Goal: Complete application form: Complete application form

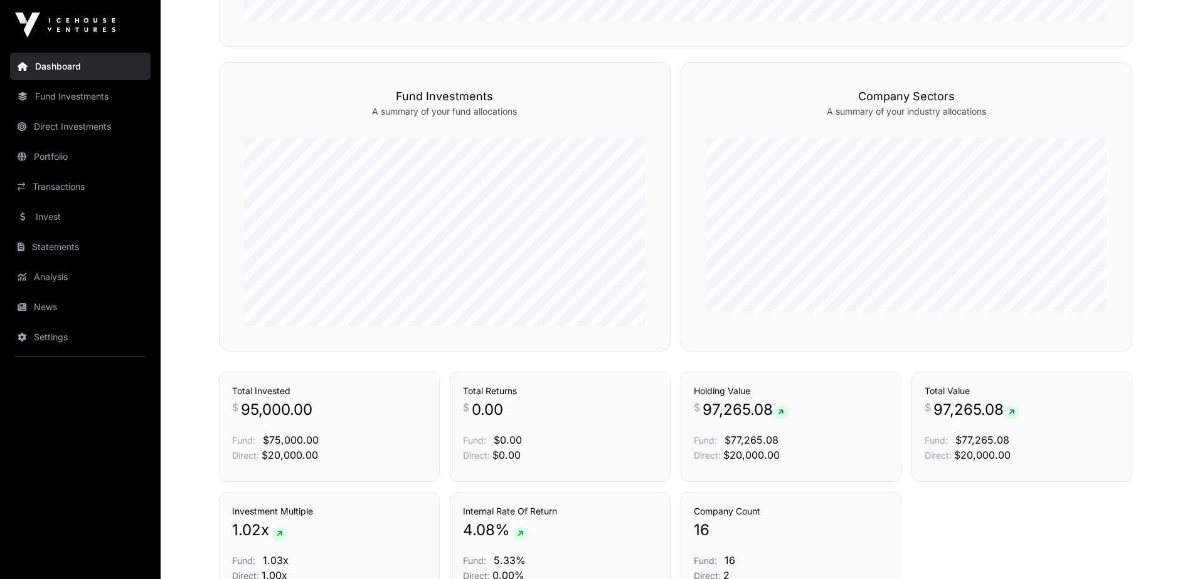
scroll to position [787, 0]
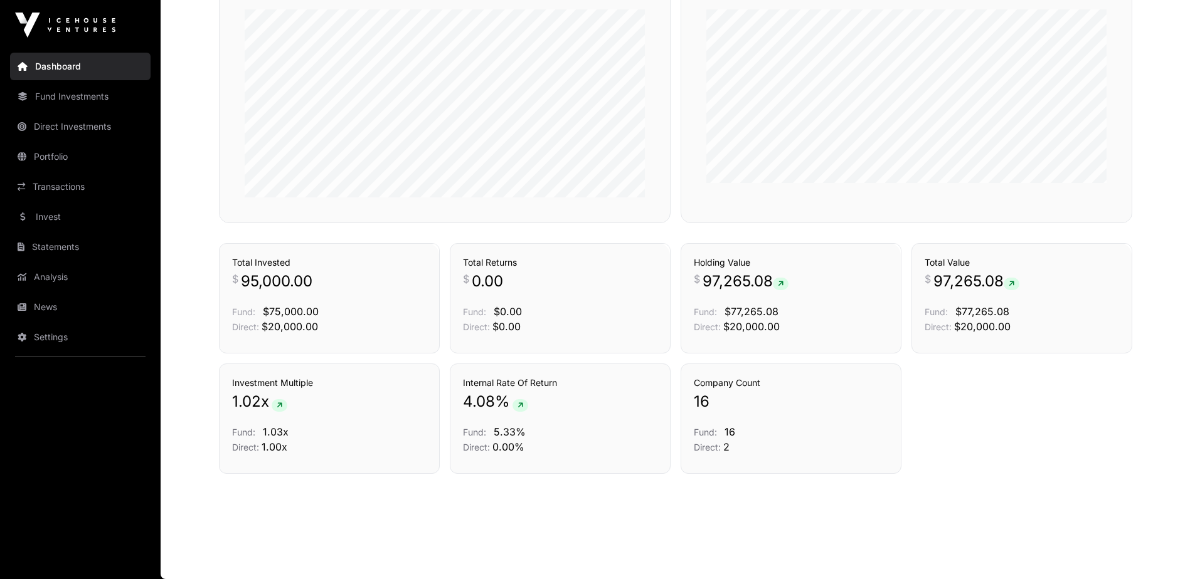
click at [80, 214] on link "Invest" at bounding box center [80, 217] width 140 height 28
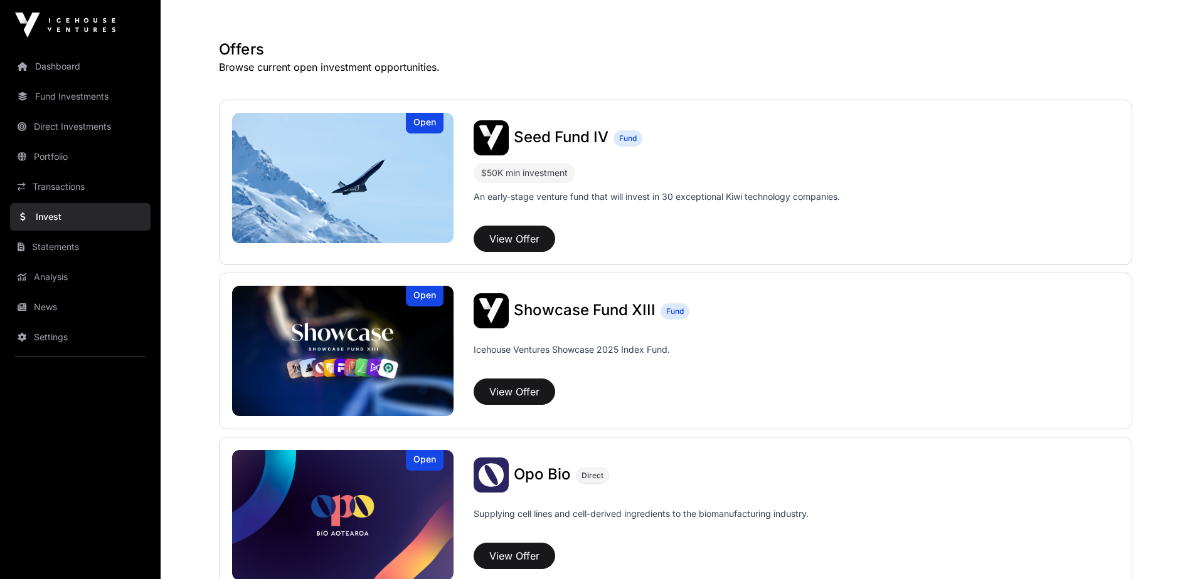
scroll to position [251, 0]
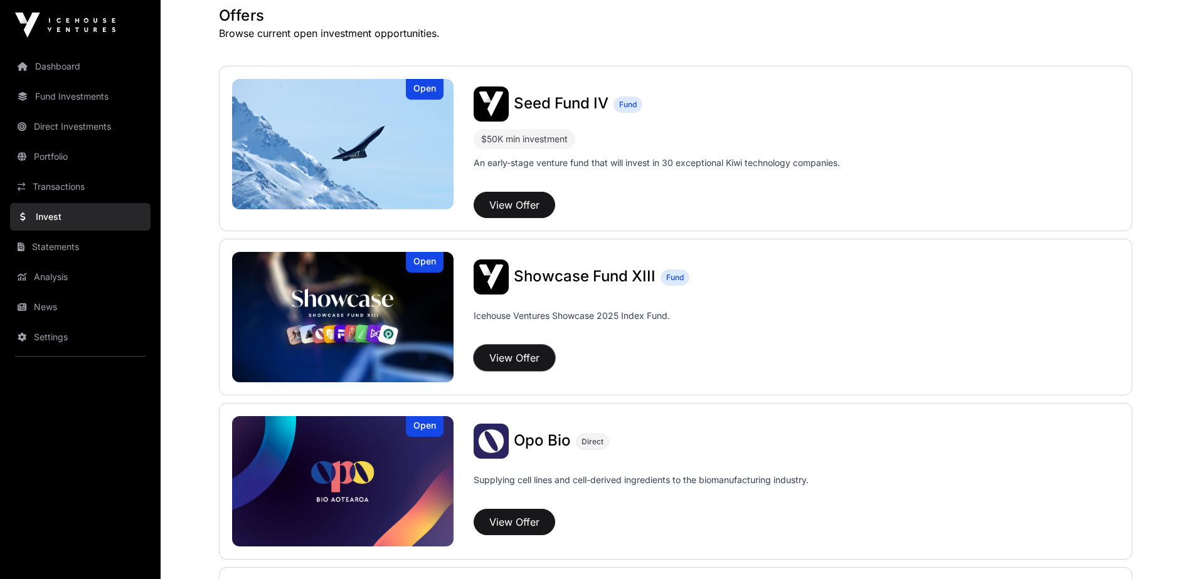
click at [536, 366] on button "View Offer" at bounding box center [514, 358] width 82 height 26
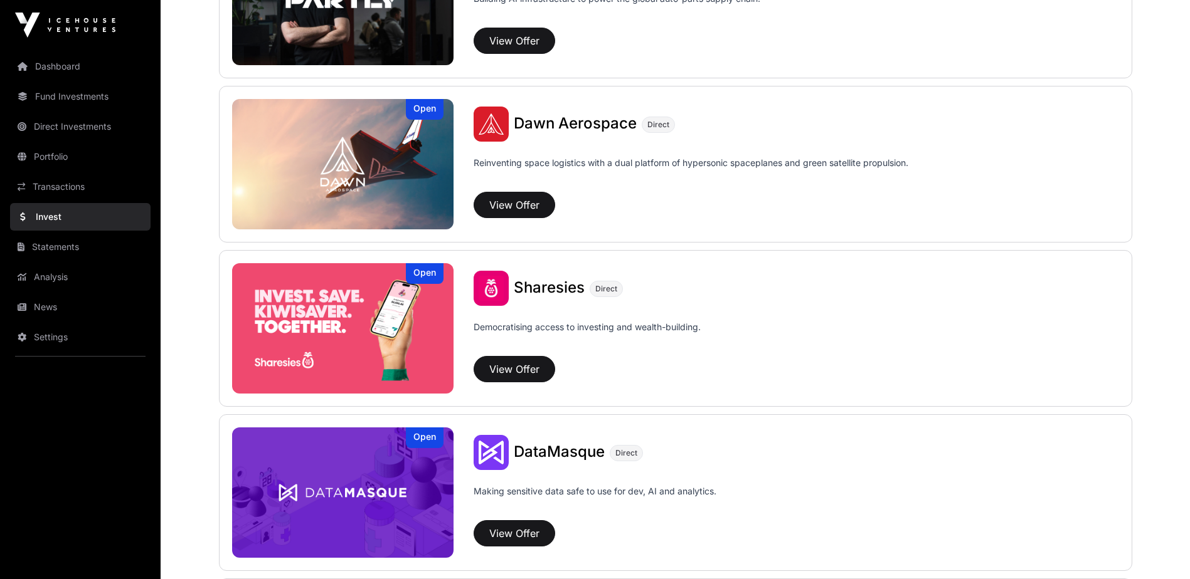
scroll to position [1380, 0]
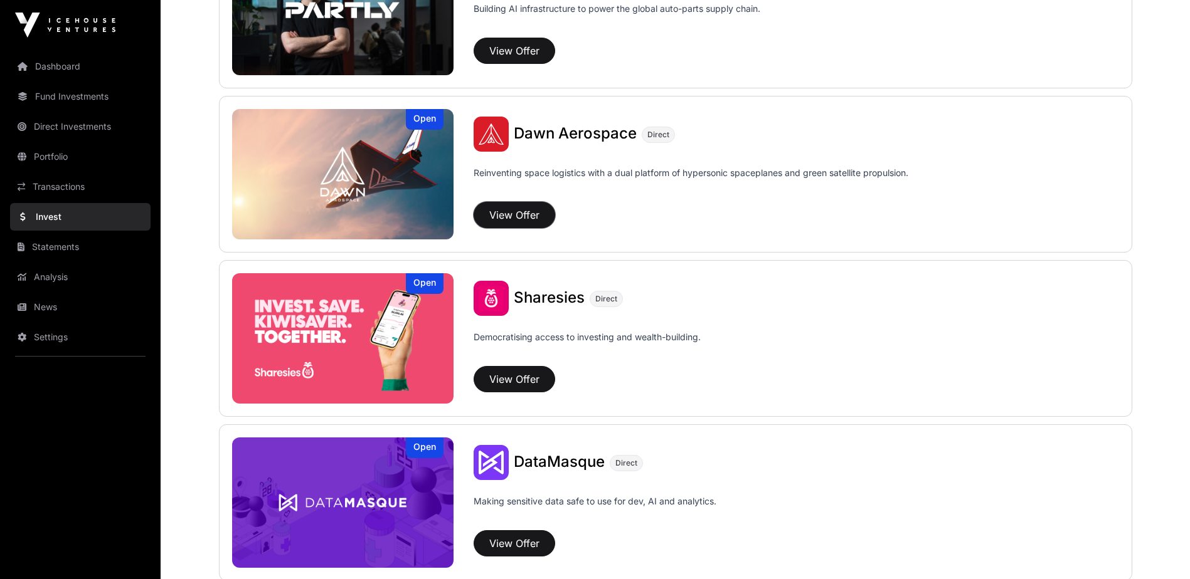
click at [520, 217] on button "View Offer" at bounding box center [514, 215] width 82 height 26
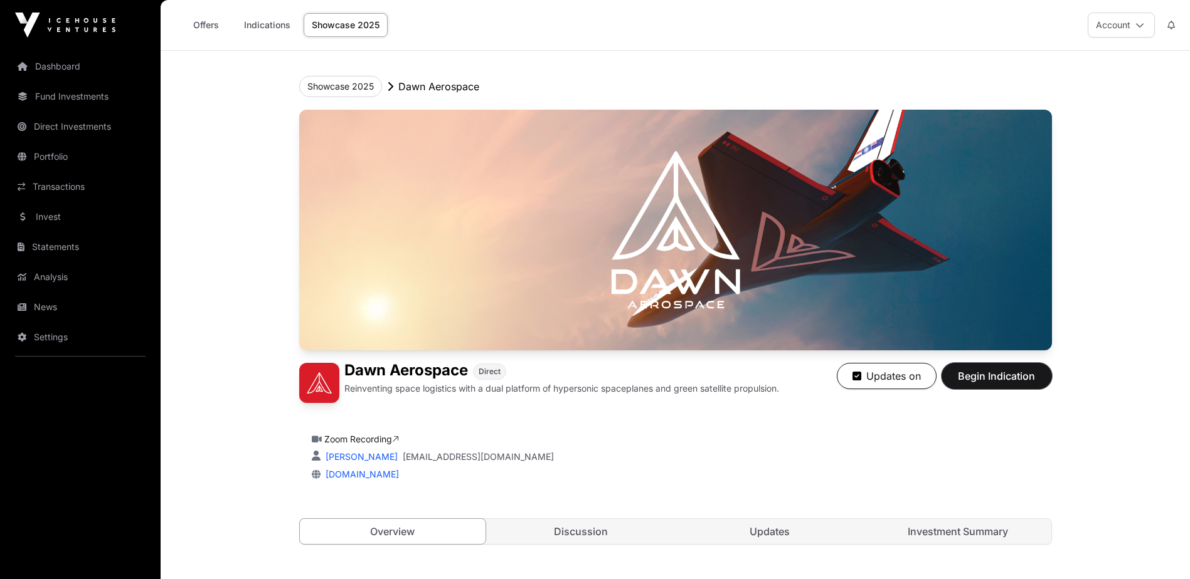
click at [1029, 381] on span "Begin Indication" at bounding box center [996, 376] width 79 height 15
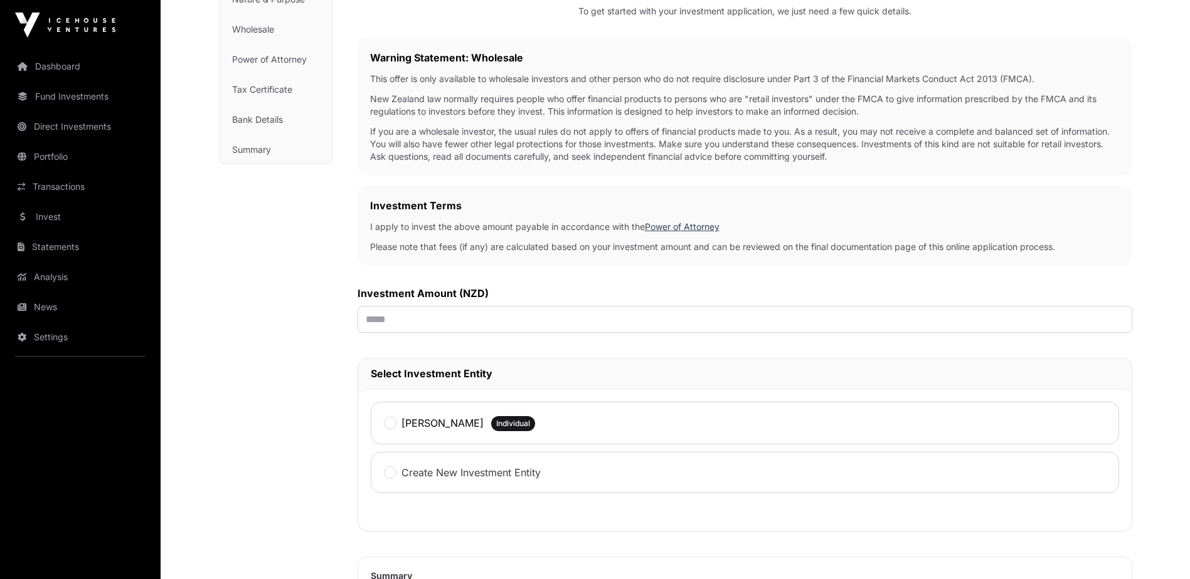
scroll to position [251, 0]
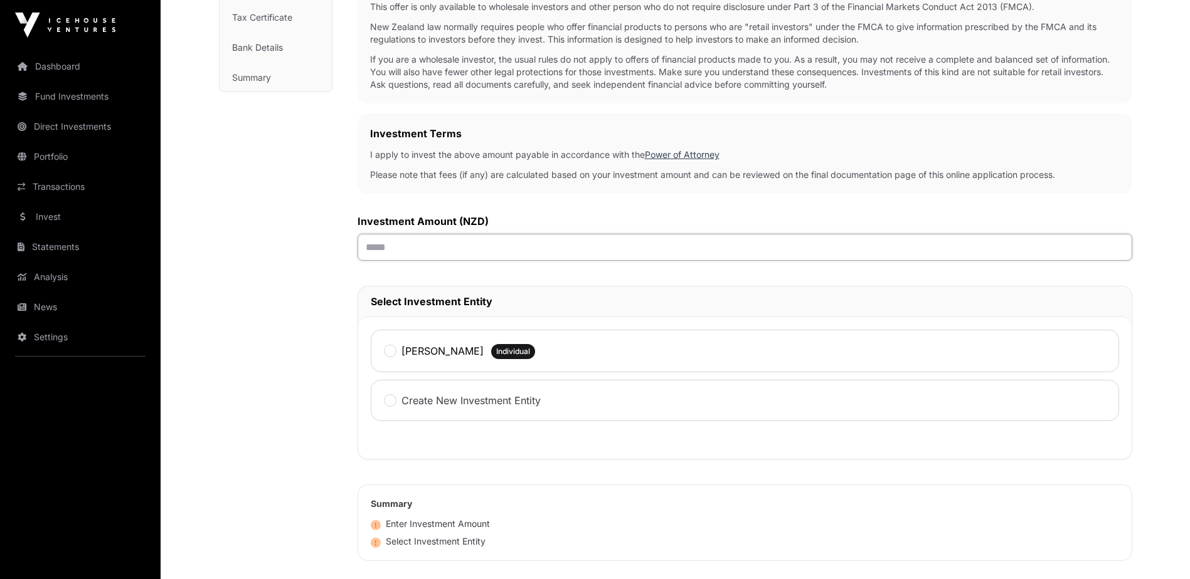
click at [409, 249] on input "text" at bounding box center [744, 247] width 774 height 27
type input "******"
click at [401, 354] on label "[PERSON_NAME]" at bounding box center [442, 351] width 82 height 15
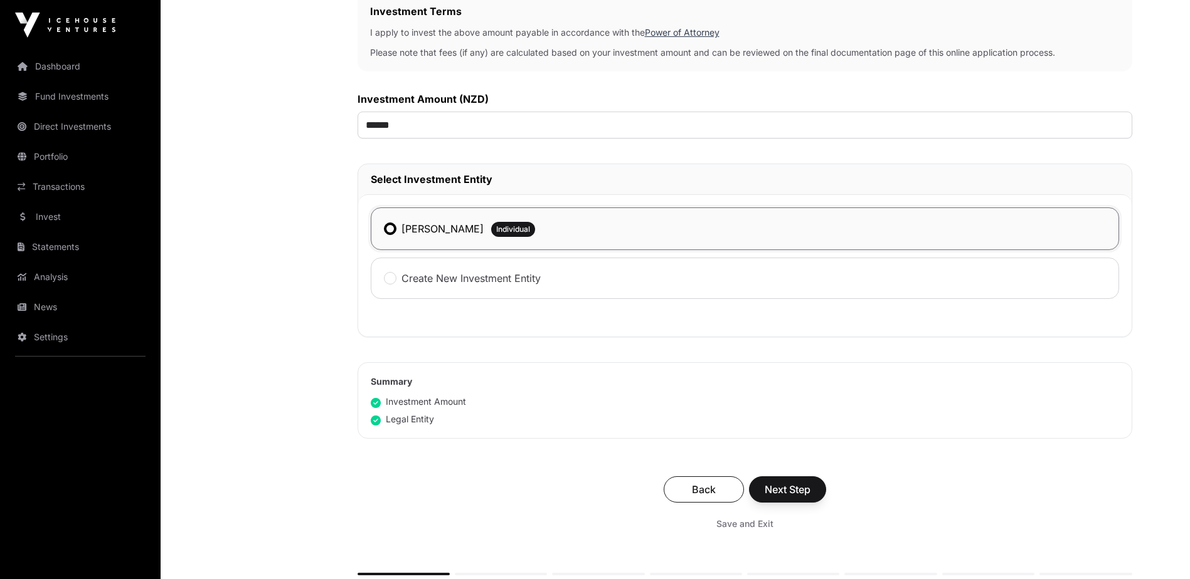
scroll to position [527, 0]
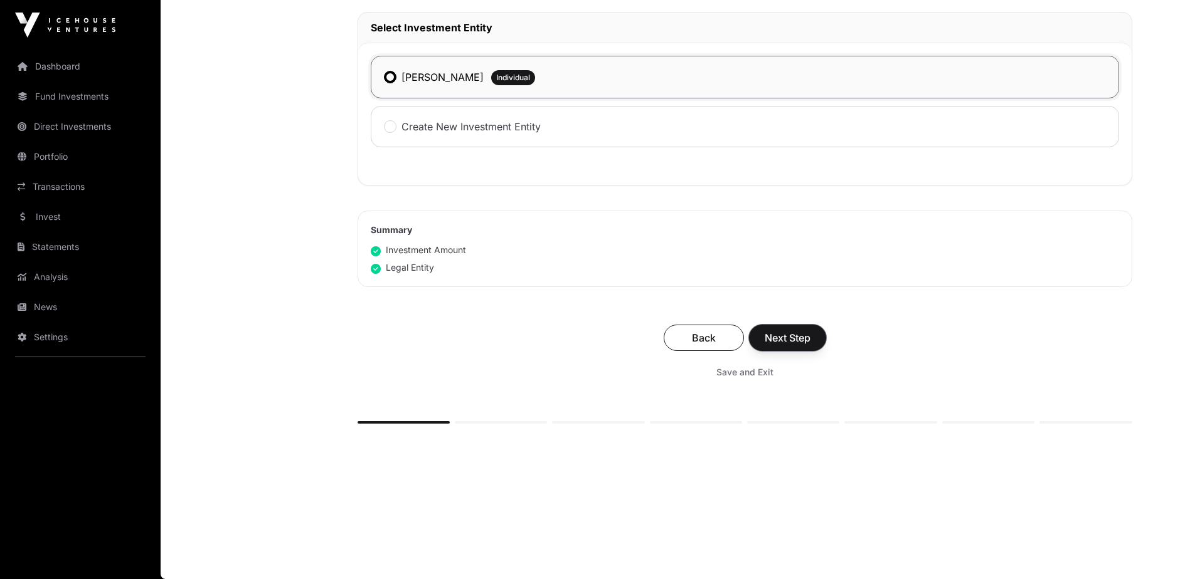
click at [806, 332] on span "Next Step" at bounding box center [787, 337] width 46 height 15
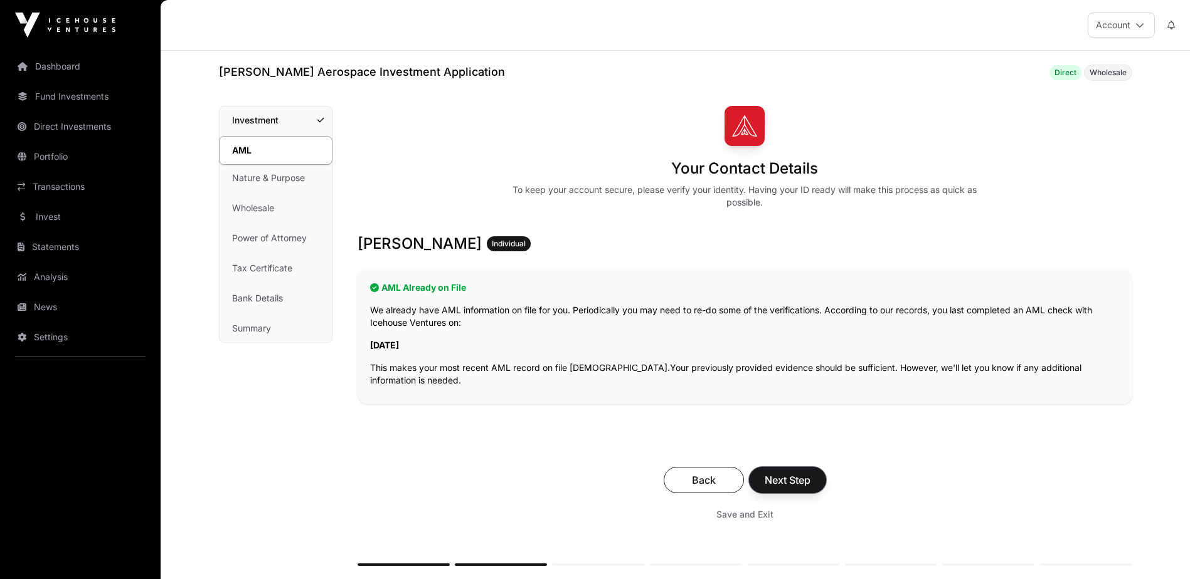
click at [796, 477] on span "Next Step" at bounding box center [787, 480] width 46 height 15
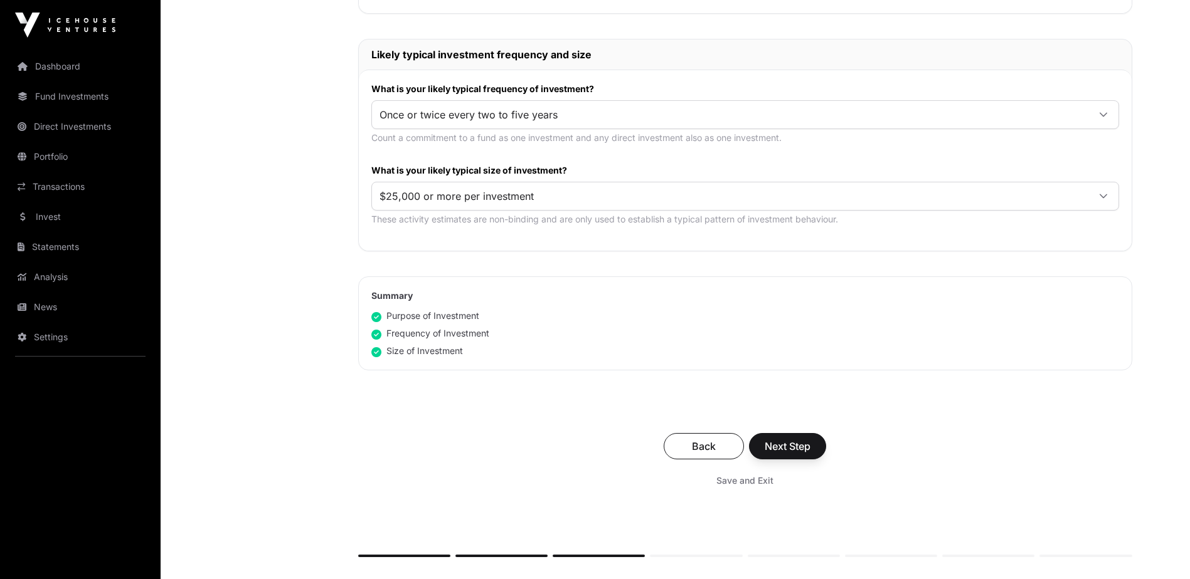
scroll to position [690, 0]
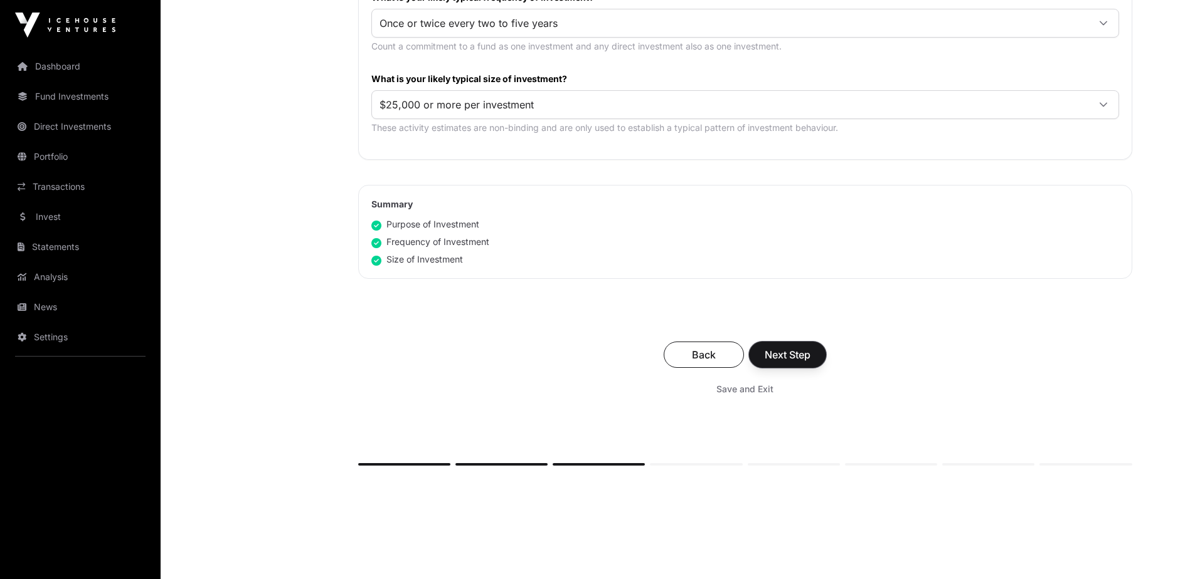
click at [797, 356] on span "Next Step" at bounding box center [787, 354] width 46 height 15
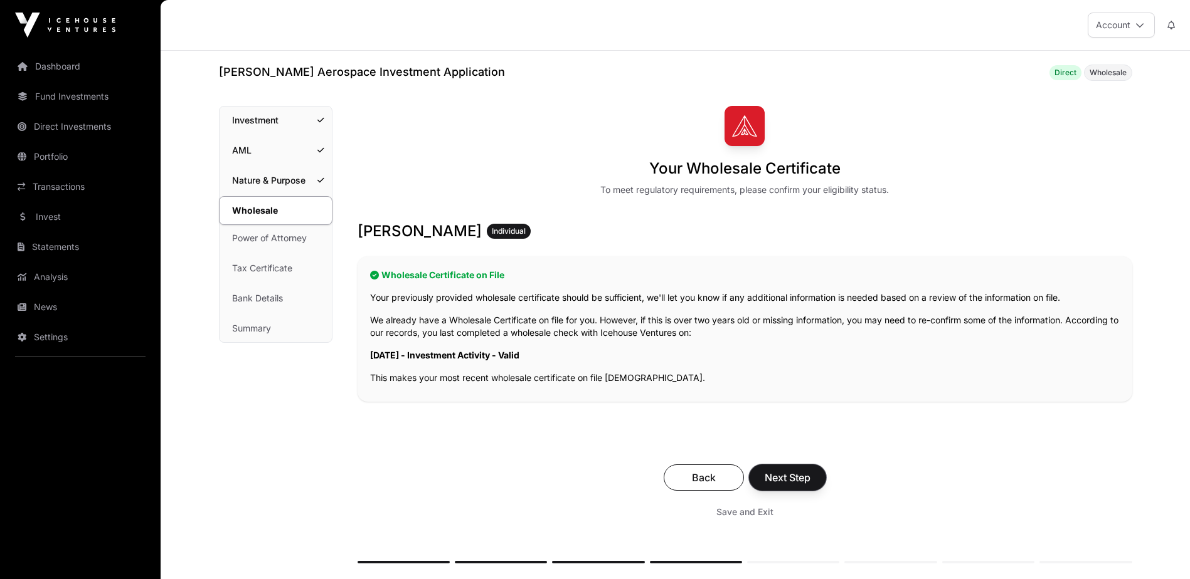
click at [796, 486] on button "Next Step" at bounding box center [787, 478] width 77 height 26
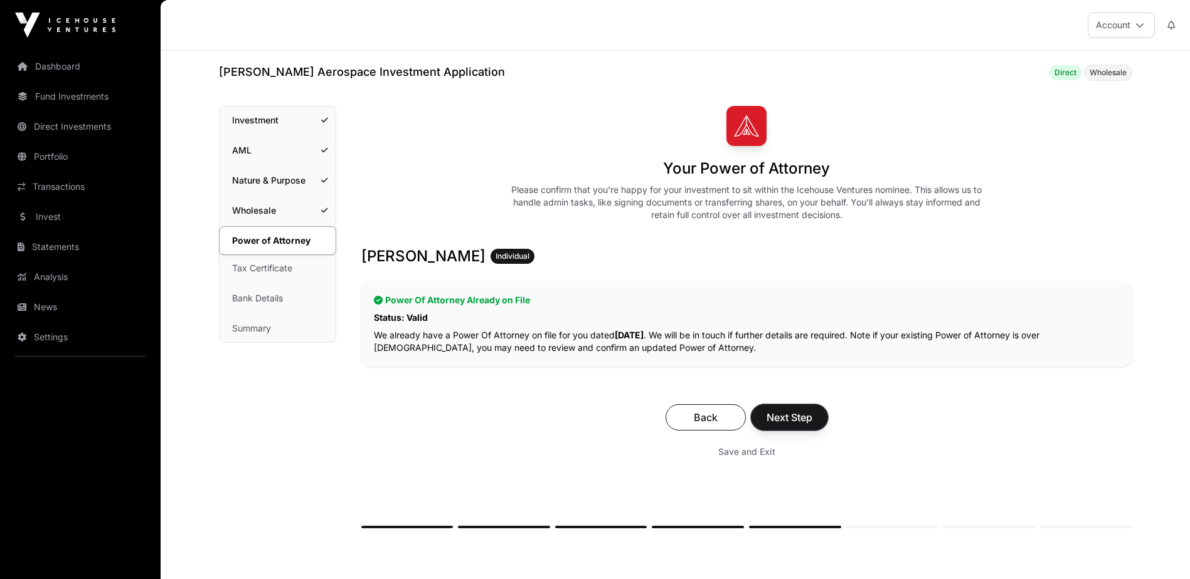
click at [783, 405] on button "Next Step" at bounding box center [789, 417] width 77 height 26
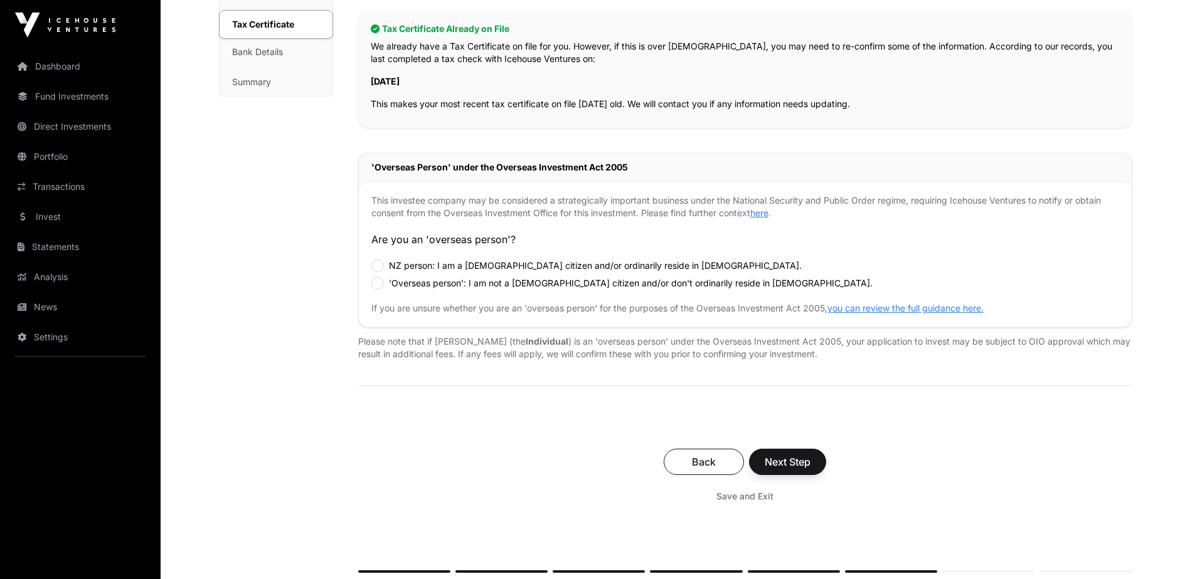
scroll to position [251, 0]
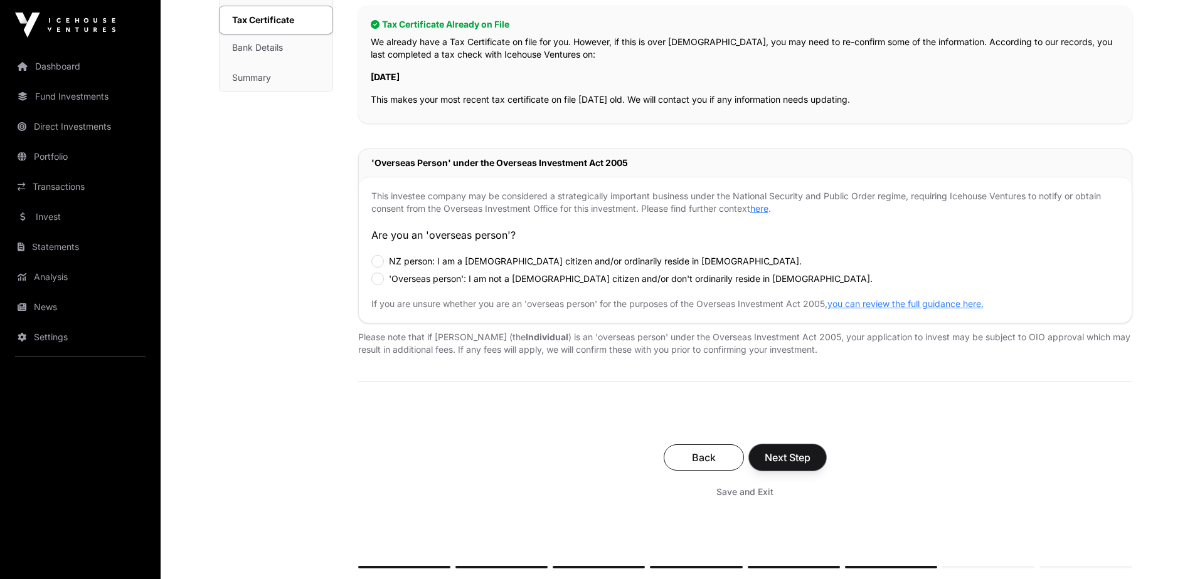
click at [794, 455] on span "Next Step" at bounding box center [787, 457] width 46 height 15
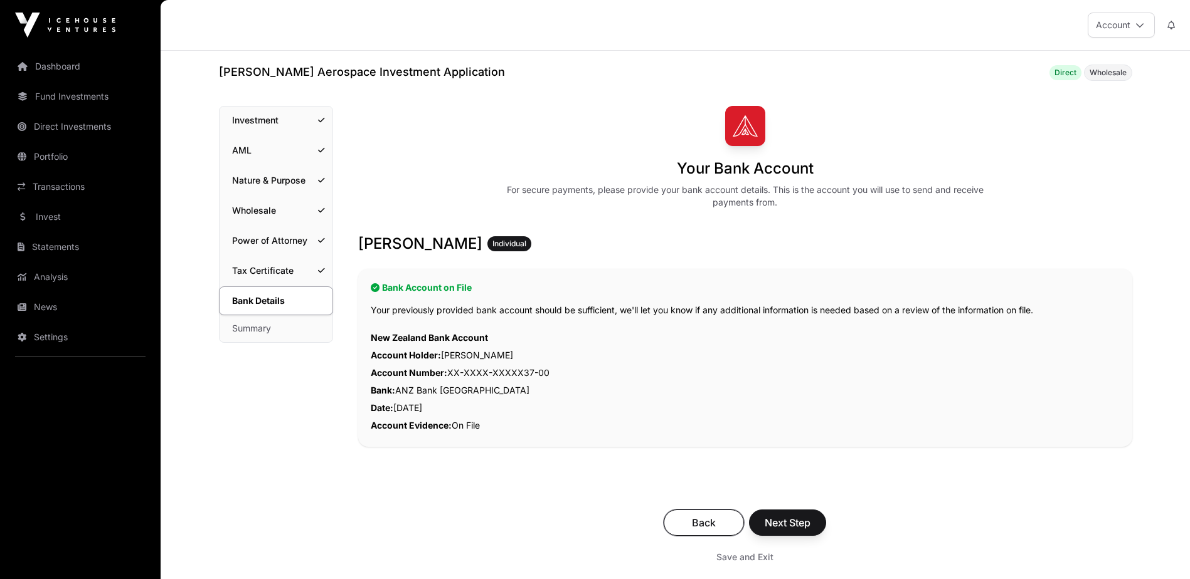
click at [709, 527] on span "Back" at bounding box center [703, 522] width 49 height 15
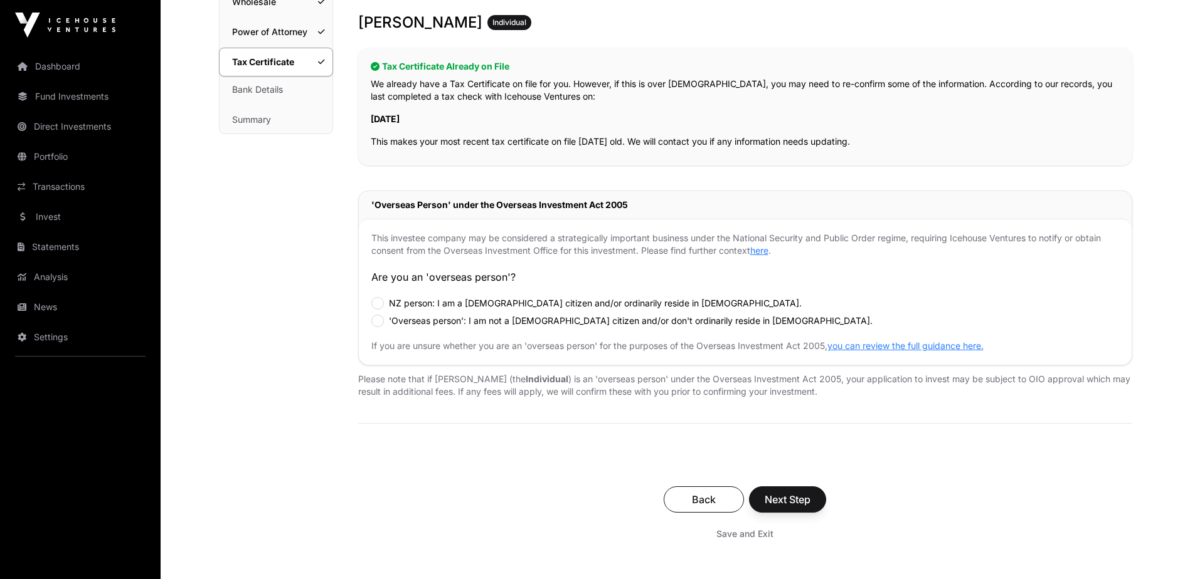
scroll to position [188, 0]
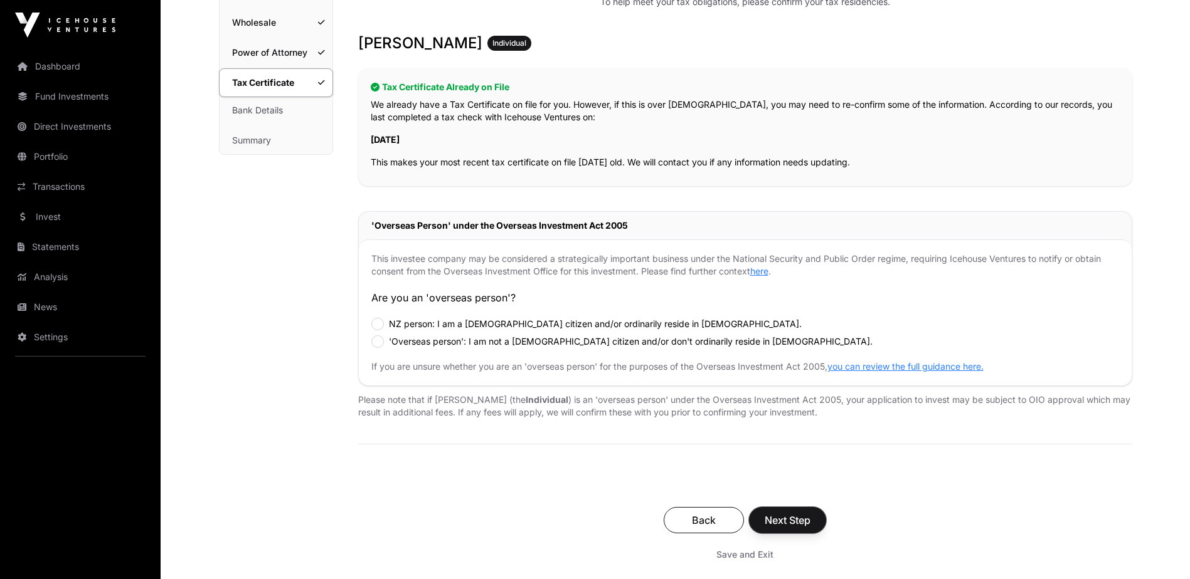
click at [781, 515] on span "Next Step" at bounding box center [787, 520] width 46 height 15
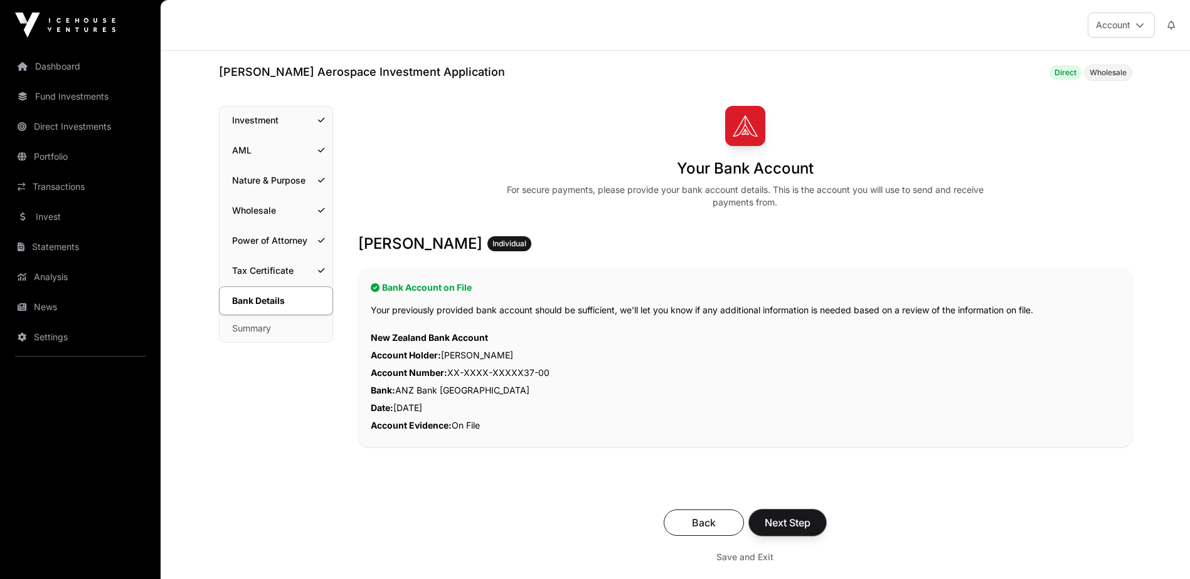
click at [782, 529] on span "Next Step" at bounding box center [787, 522] width 46 height 15
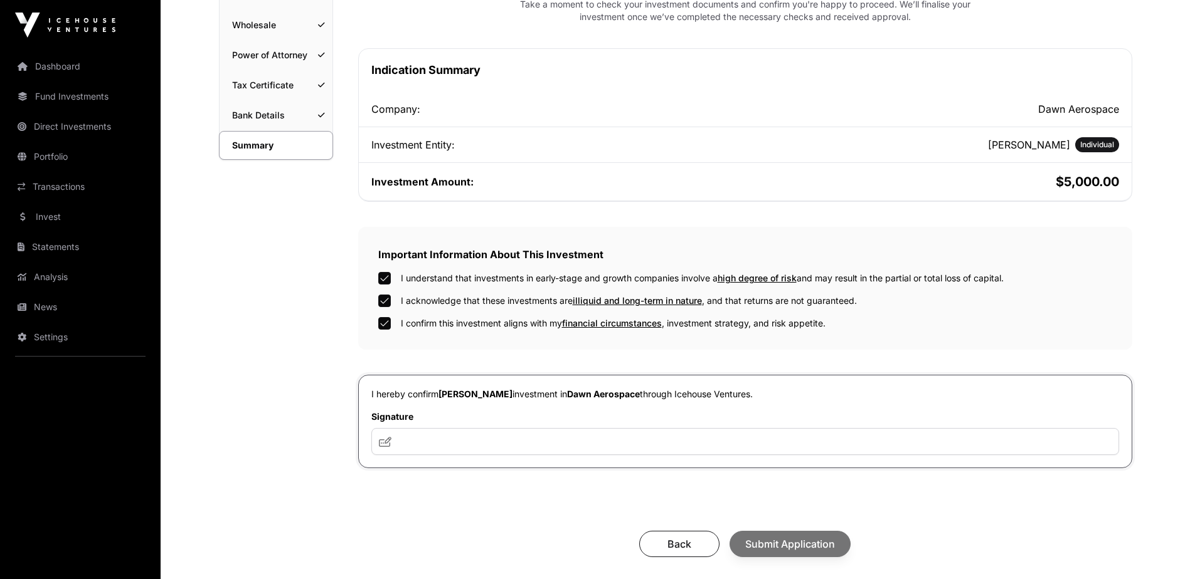
scroll to position [251, 0]
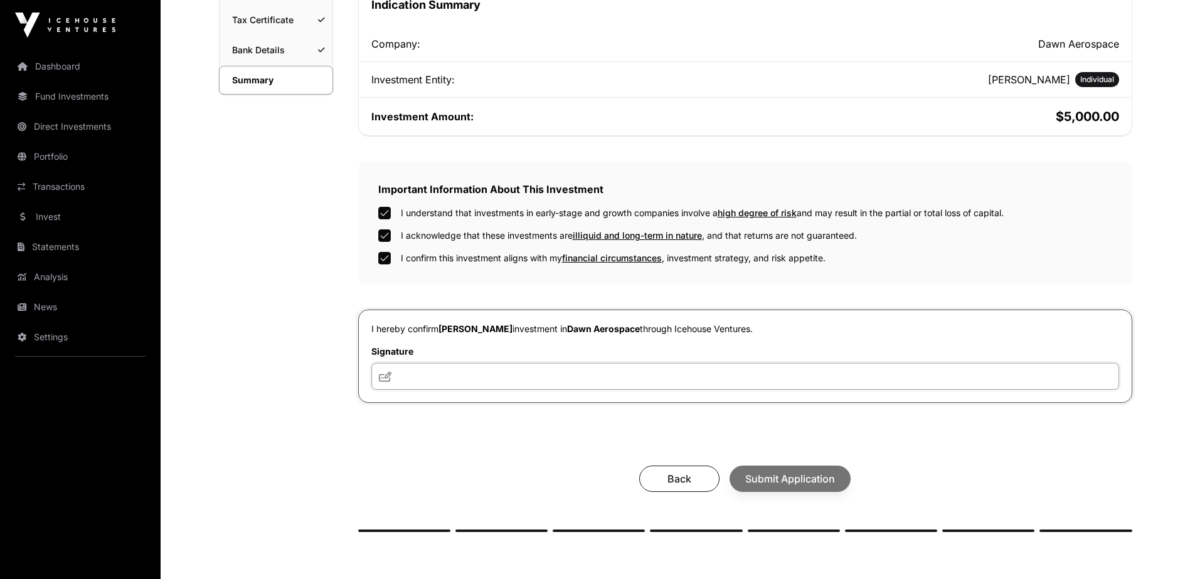
click at [514, 381] on input "text" at bounding box center [744, 376] width 747 height 27
type input "***"
click at [772, 475] on span "Submit Application" at bounding box center [790, 479] width 90 height 15
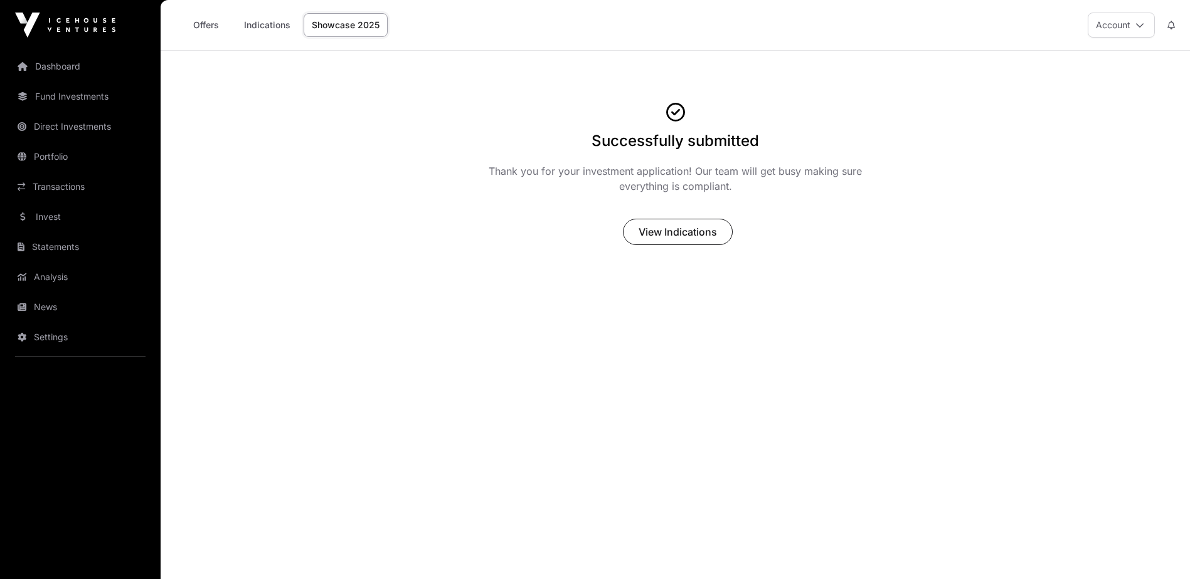
click at [69, 68] on link "Dashboard" at bounding box center [80, 67] width 140 height 28
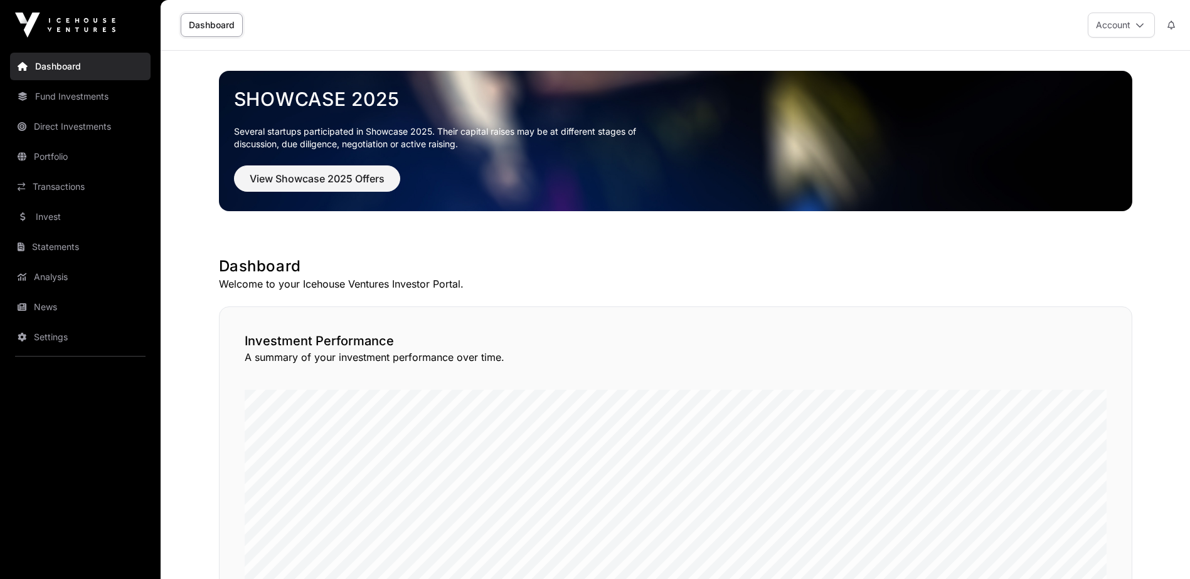
click at [73, 217] on link "Invest" at bounding box center [80, 217] width 140 height 28
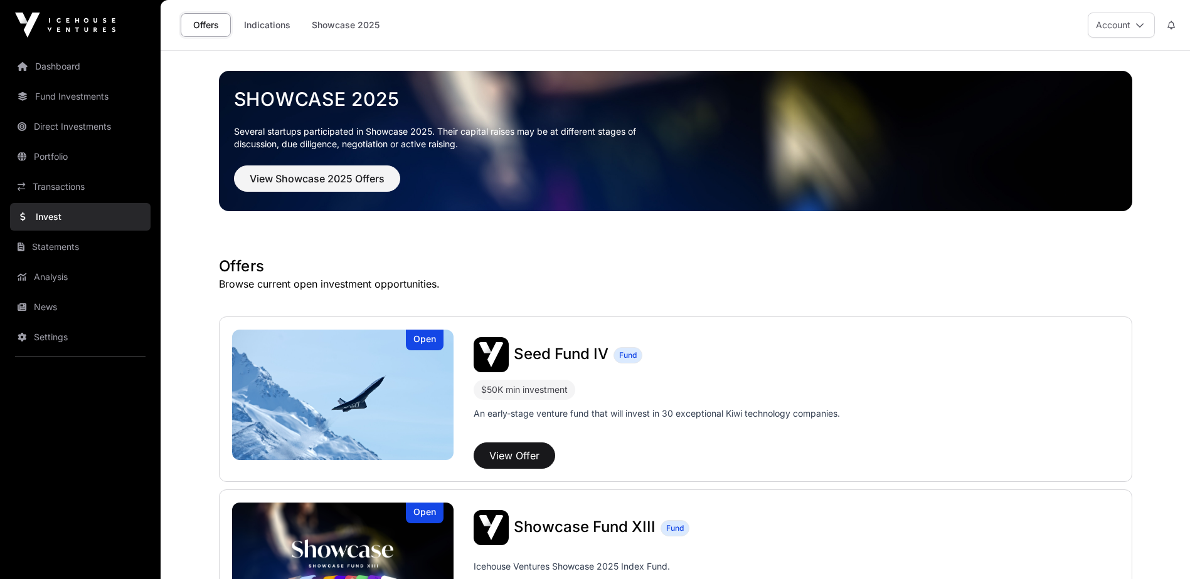
click at [278, 23] on link "Indications" at bounding box center [267, 25] width 63 height 24
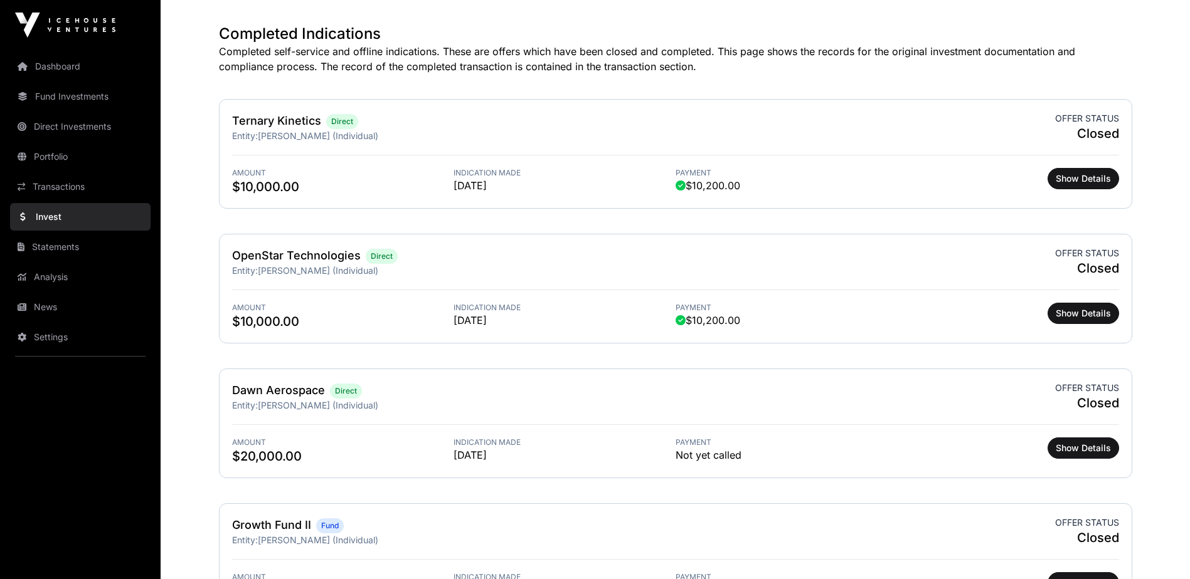
scroll to position [690, 0]
